Goal: Transaction & Acquisition: Purchase product/service

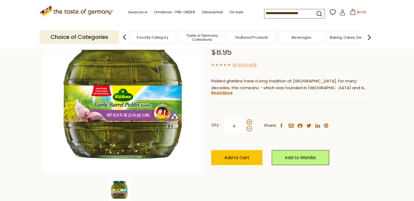
scroll to position [53, 0]
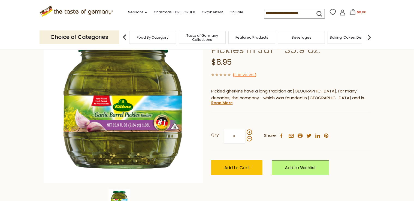
click at [247, 131] on div at bounding box center [249, 136] width 5 height 12
click at [246, 131] on input "*" at bounding box center [234, 136] width 22 height 15
click at [247, 131] on div at bounding box center [249, 136] width 5 height 12
click at [246, 131] on input "*" at bounding box center [234, 136] width 22 height 15
click at [247, 131] on div at bounding box center [249, 136] width 5 height 12
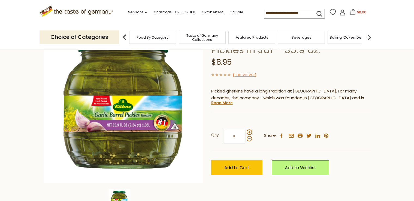
click at [246, 131] on input "*" at bounding box center [234, 136] width 22 height 15
click at [250, 133] on span at bounding box center [249, 132] width 5 height 5
click at [246, 133] on input "*" at bounding box center [234, 136] width 22 height 15
click at [250, 133] on span at bounding box center [249, 132] width 5 height 5
click at [246, 133] on input "*" at bounding box center [234, 136] width 22 height 15
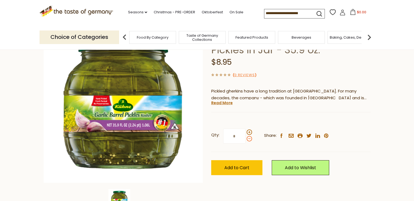
click at [250, 138] on span at bounding box center [249, 138] width 5 height 5
click at [246, 138] on input "*" at bounding box center [234, 136] width 22 height 15
click at [250, 133] on span at bounding box center [249, 132] width 5 height 5
click at [246, 133] on input "*" at bounding box center [234, 136] width 22 height 15
click at [250, 138] on span at bounding box center [249, 138] width 5 height 5
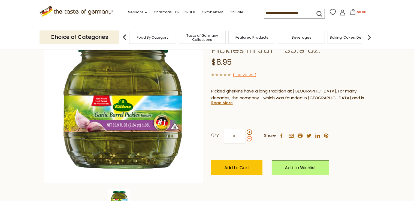
click at [246, 138] on input "*" at bounding box center [234, 136] width 22 height 15
click at [250, 138] on span at bounding box center [249, 138] width 5 height 5
click at [246, 138] on input "*" at bounding box center [234, 136] width 22 height 15
click at [250, 138] on span at bounding box center [249, 138] width 5 height 5
click at [246, 138] on input "*" at bounding box center [234, 136] width 22 height 15
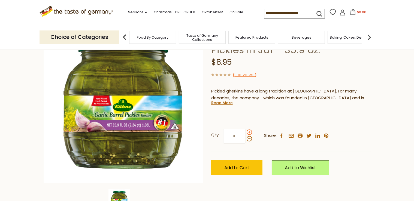
click at [251, 131] on span at bounding box center [249, 132] width 5 height 5
click at [246, 131] on input "*" at bounding box center [234, 136] width 22 height 15
click at [250, 133] on span at bounding box center [249, 132] width 5 height 5
click at [246, 133] on input "*" at bounding box center [234, 136] width 22 height 15
type input "*"
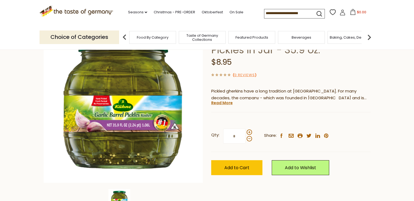
click at [276, 150] on div "Qty: * Share: facebook email printer twitter linkedin pinterest" at bounding box center [291, 137] width 160 height 32
click at [242, 165] on button "Add to Cart" at bounding box center [236, 168] width 51 height 15
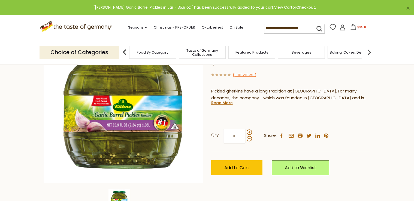
click at [350, 25] on icon at bounding box center [353, 27] width 6 height 6
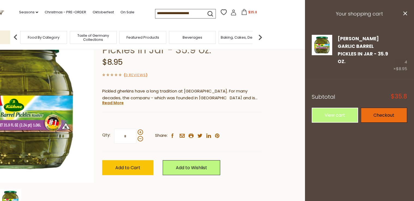
click at [389, 108] on link "Checkout" at bounding box center [384, 115] width 46 height 15
